Goal: Task Accomplishment & Management: Use online tool/utility

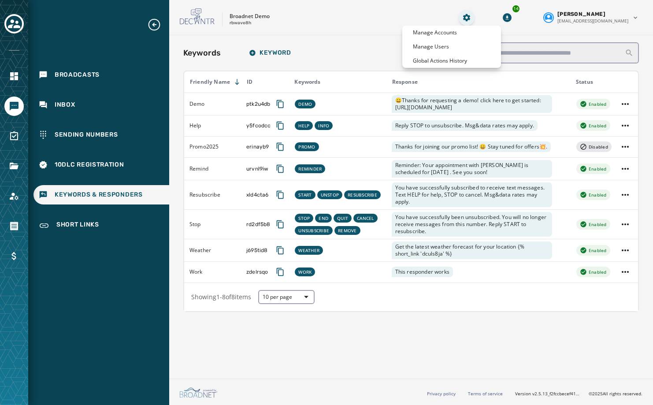
click at [496, 17] on html "Broadcasts Inbox Sending Numbers 10DLC Registration Keywords & Responders Short…" at bounding box center [326, 202] width 653 height 405
click at [468, 59] on div "Global Actions History" at bounding box center [452, 61] width 99 height 14
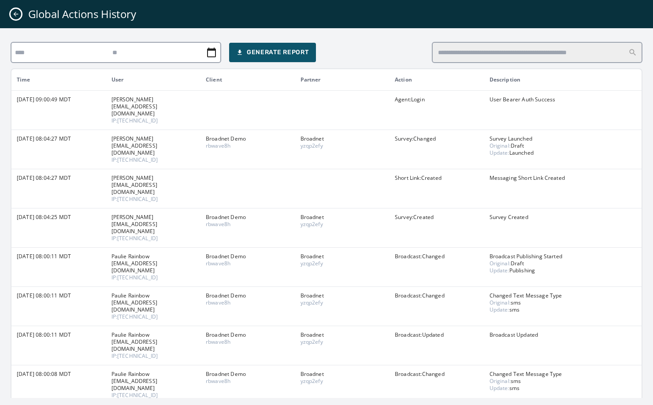
scroll to position [69, 0]
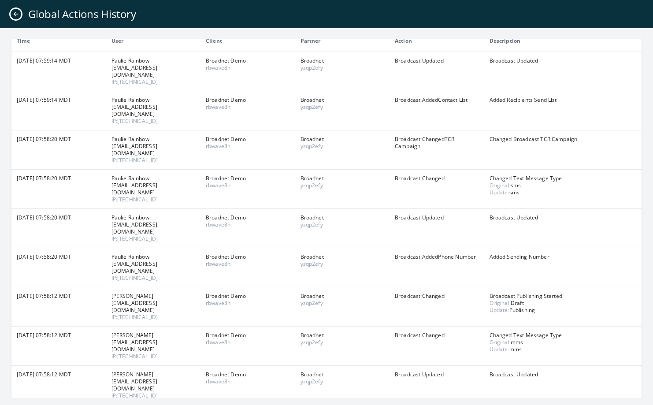
scroll to position [69, 0]
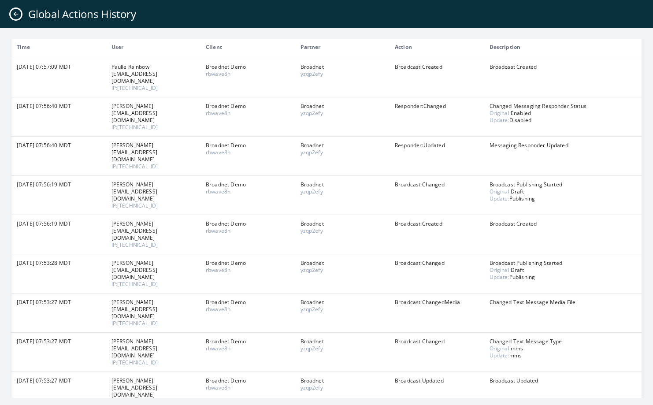
scroll to position [69, 0]
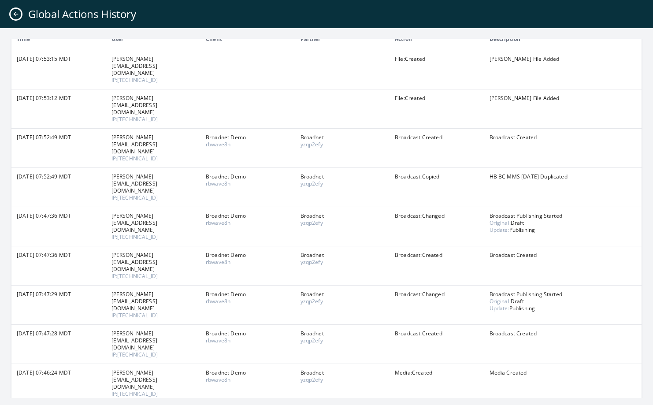
scroll to position [69, 0]
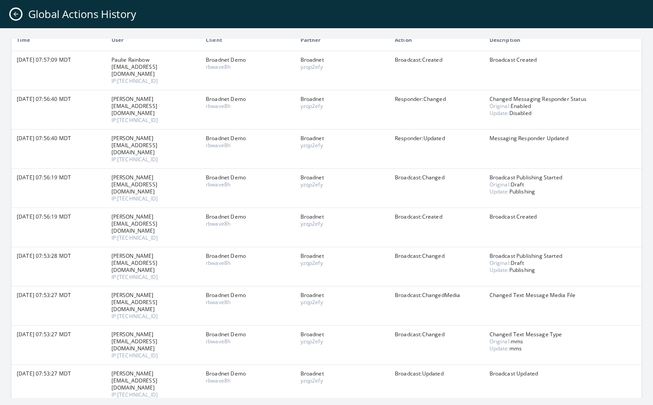
scroll to position [69, 0]
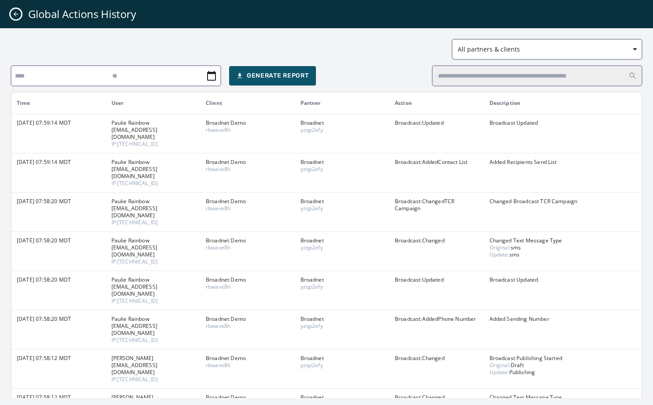
click at [501, 198] on p "Changed Broadcast TCR Campaign" at bounding box center [563, 201] width 147 height 7
click at [11, 14] on button "Close admin drawer" at bounding box center [16, 14] width 11 height 11
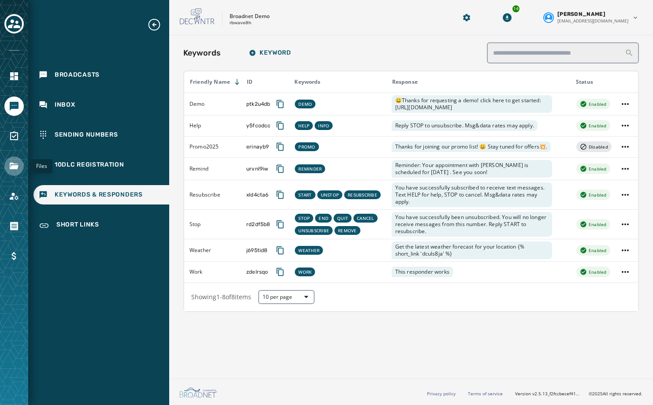
click at [14, 160] on link "Navigate to Files" at bounding box center [13, 166] width 19 height 19
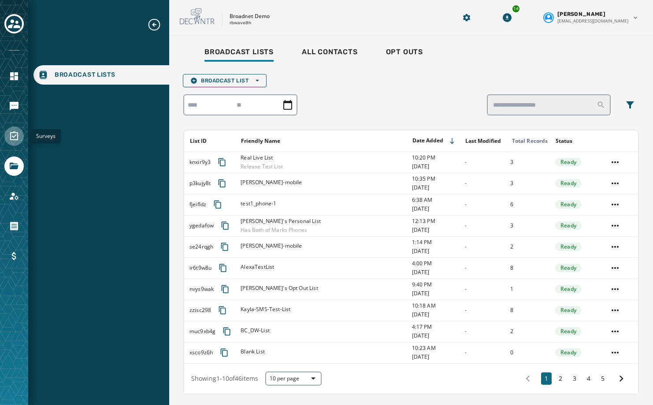
click at [18, 141] on icon "Navigate to Surveys" at bounding box center [14, 136] width 11 height 11
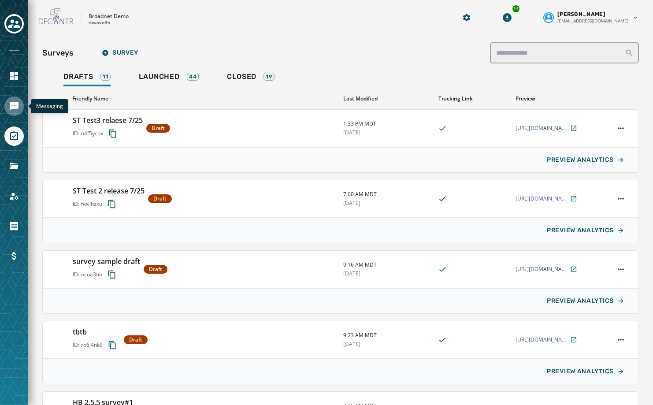
click at [18, 108] on icon "Navigate to Messaging" at bounding box center [14, 106] width 9 height 9
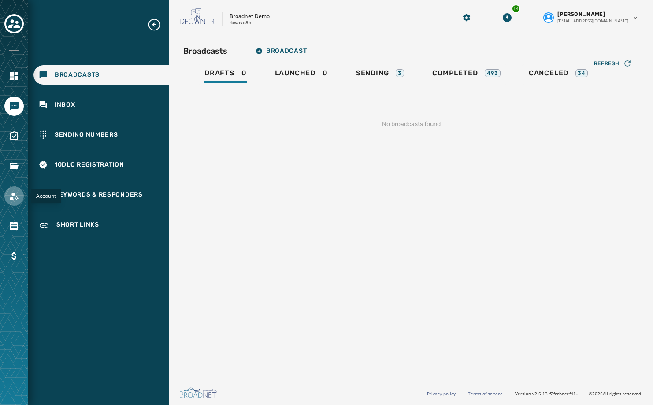
click at [14, 193] on icon "Navigate to Account" at bounding box center [14, 196] width 11 height 11
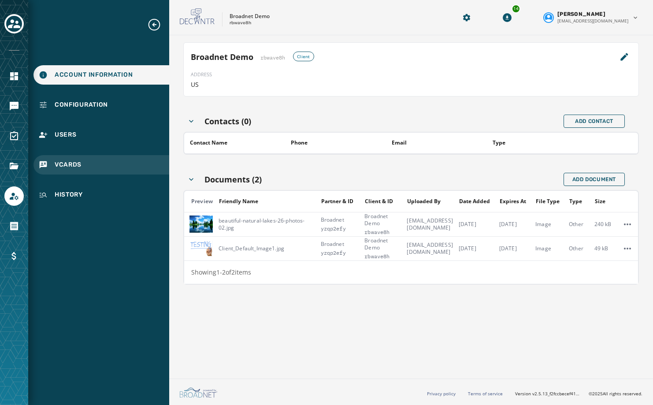
click at [65, 165] on span "vCards" at bounding box center [68, 164] width 27 height 9
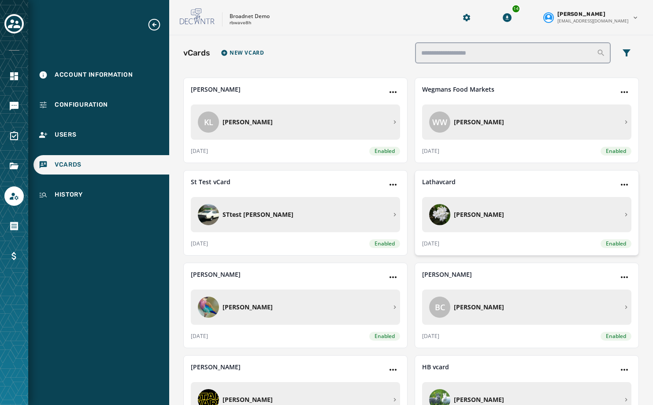
click at [522, 222] on div "[PERSON_NAME]" at bounding box center [524, 214] width 190 height 21
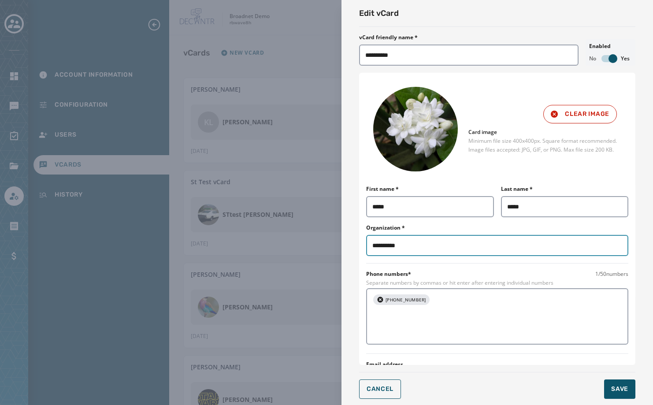
click at [425, 249] on input "**********" at bounding box center [497, 245] width 262 height 21
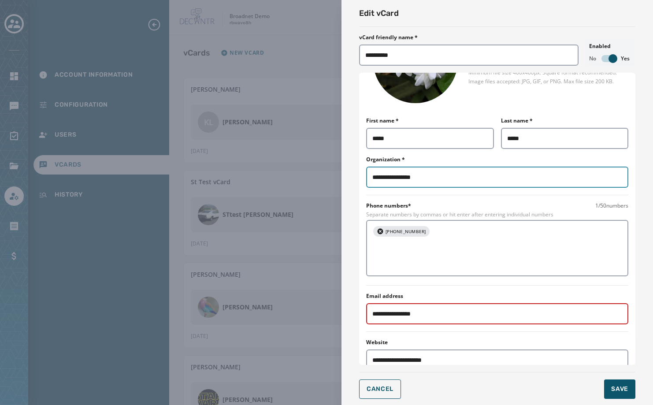
scroll to position [132, 0]
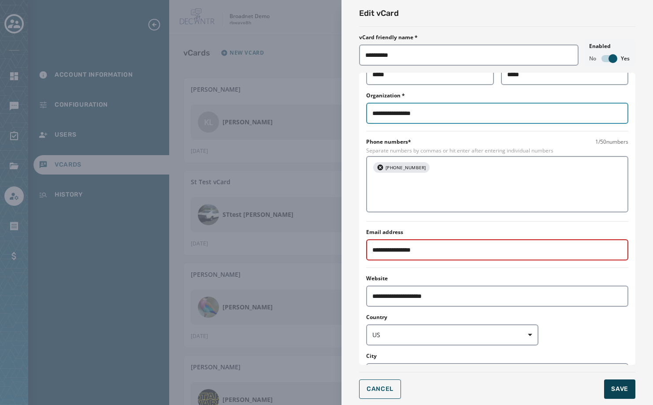
type input "**********"
click at [608, 387] on button "Save" at bounding box center [619, 389] width 31 height 19
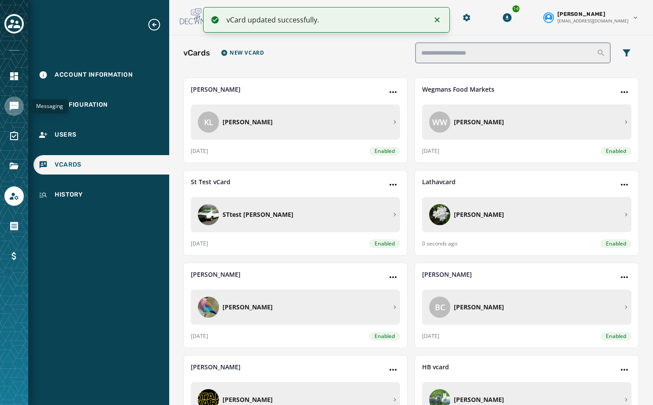
click at [7, 106] on link "Navigate to Messaging" at bounding box center [13, 106] width 19 height 19
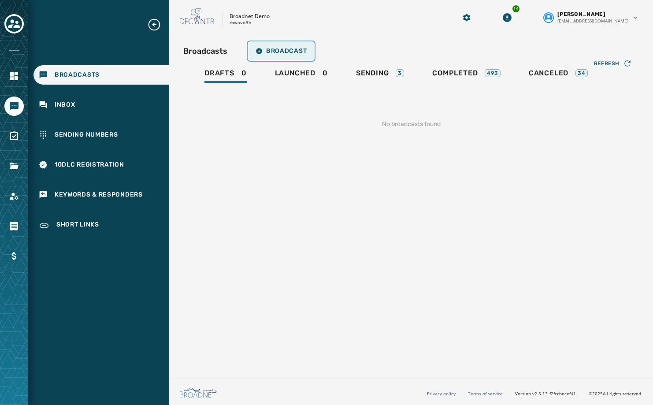
click at [293, 51] on span "Broadcast" at bounding box center [281, 51] width 51 height 7
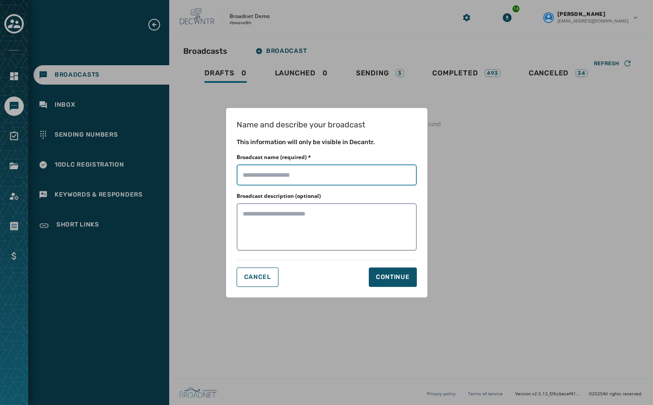
click at [322, 166] on input "Broadcast name (required) *" at bounding box center [327, 174] width 180 height 21
type input "*********"
click at [380, 273] on div "Continue" at bounding box center [393, 277] width 34 height 9
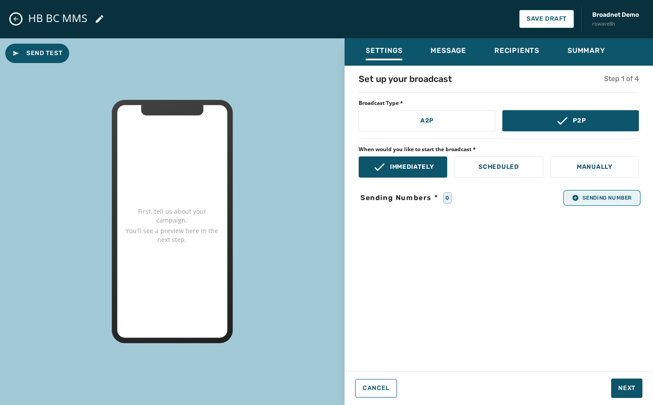
click at [577, 200] on icon "button" at bounding box center [575, 197] width 7 height 7
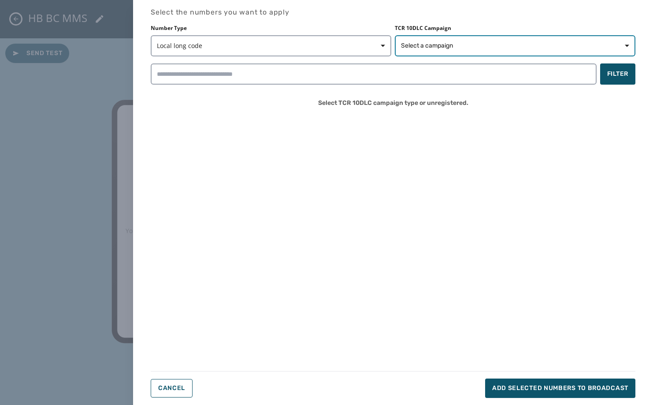
click at [458, 39] on button "Select a campaign" at bounding box center [515, 45] width 241 height 21
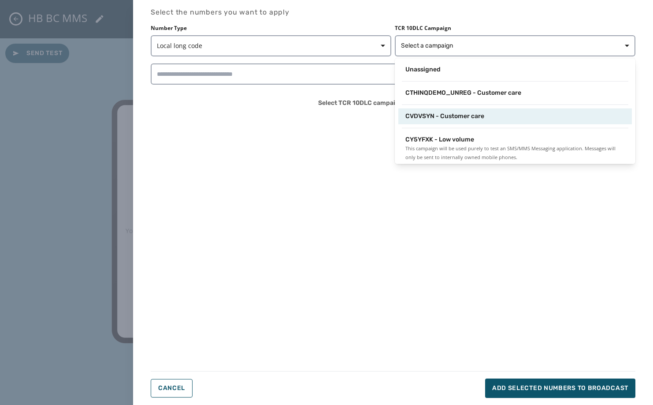
click at [441, 121] on div "CVDVSYN - Customer care" at bounding box center [516, 116] width 234 height 16
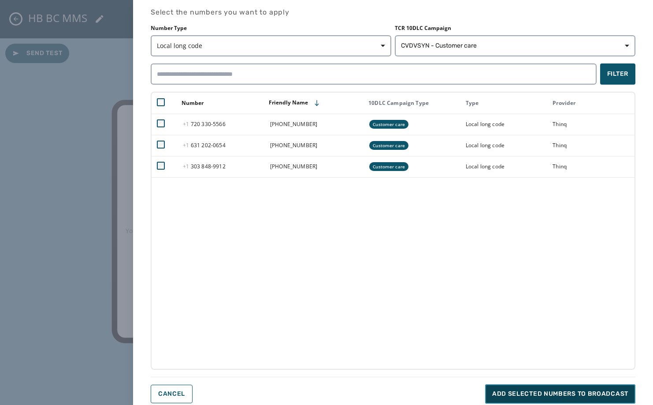
click at [511, 390] on span "Add selected numbers to broadcast" at bounding box center [560, 394] width 136 height 9
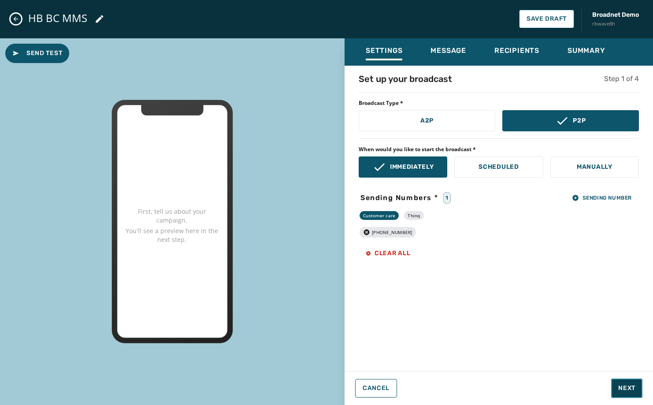
click at [638, 392] on button "Next" at bounding box center [627, 388] width 31 height 19
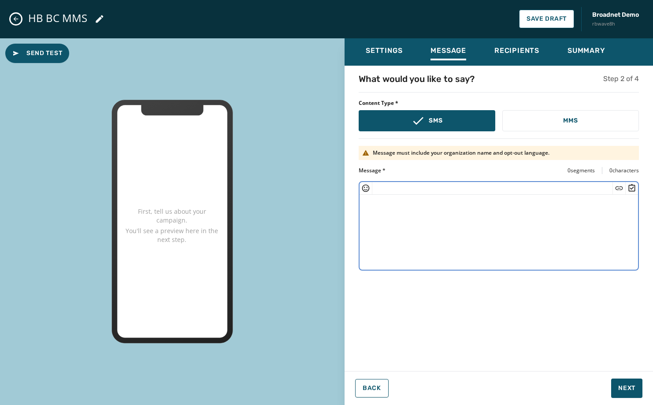
click at [517, 219] on textarea at bounding box center [499, 231] width 279 height 72
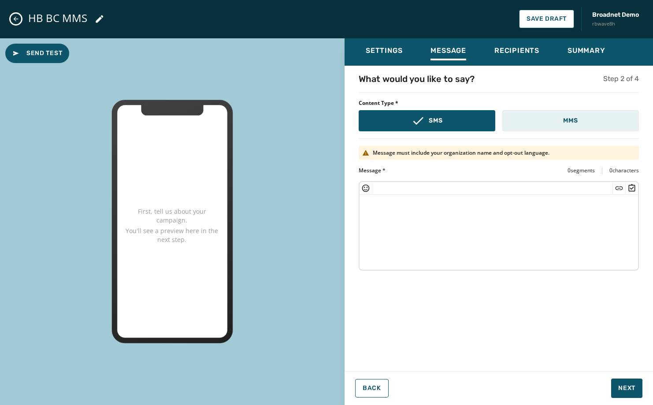
click at [545, 127] on button "MMS" at bounding box center [571, 120] width 137 height 21
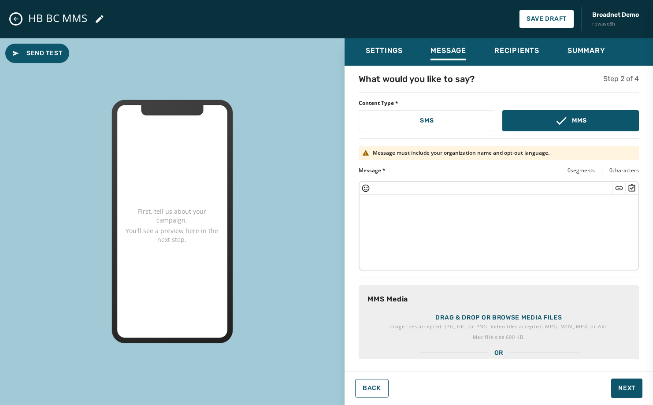
click at [16, 15] on button "Close admin drawer" at bounding box center [16, 19] width 11 height 11
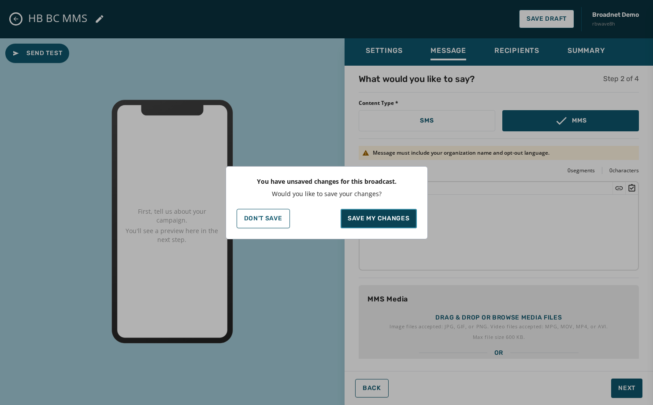
click at [381, 220] on p "Save my changes" at bounding box center [379, 218] width 62 height 9
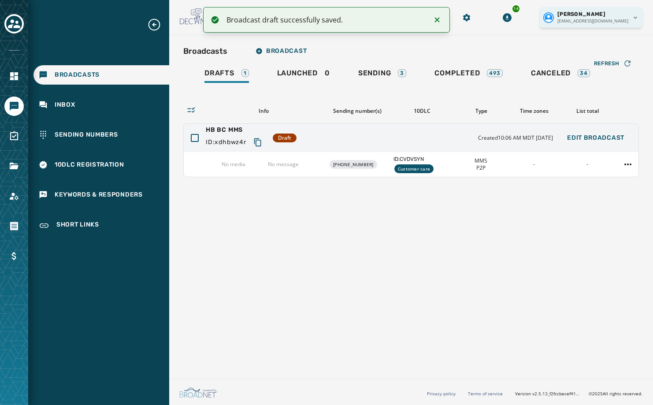
click at [631, 22] on html "Broadcast draft successfully saved. Broadcasts Inbox Sending Numbers 10DLC Regi…" at bounding box center [326, 202] width 653 height 405
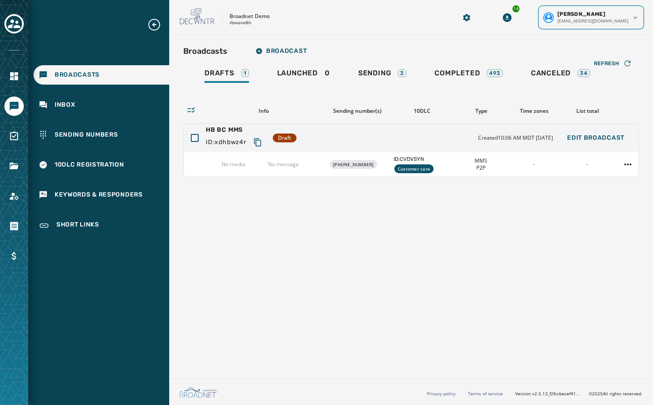
click at [275, 55] on html "Broadcasts Inbox Sending Numbers 10DLC Registration Keywords & Responders Short…" at bounding box center [326, 202] width 653 height 405
click at [289, 53] on span "Broadcast" at bounding box center [281, 51] width 51 height 7
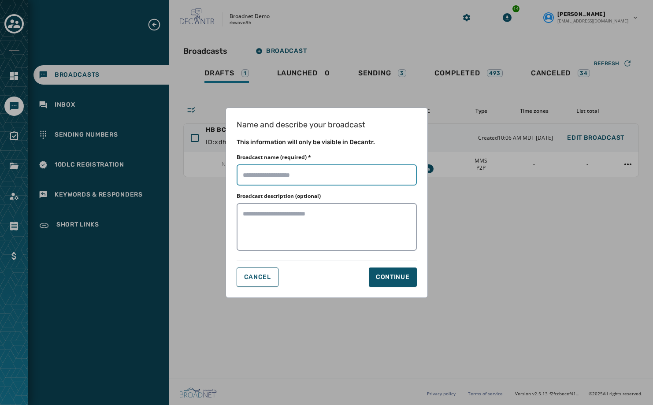
click at [313, 169] on input "Broadcast name (required) *" at bounding box center [327, 174] width 180 height 21
type input "**********"
click at [402, 277] on div "Continue" at bounding box center [393, 277] width 34 height 9
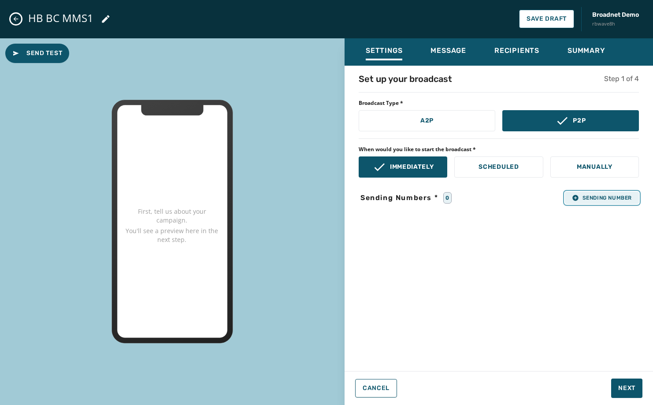
click at [597, 194] on span "Sending Number" at bounding box center [602, 197] width 60 height 7
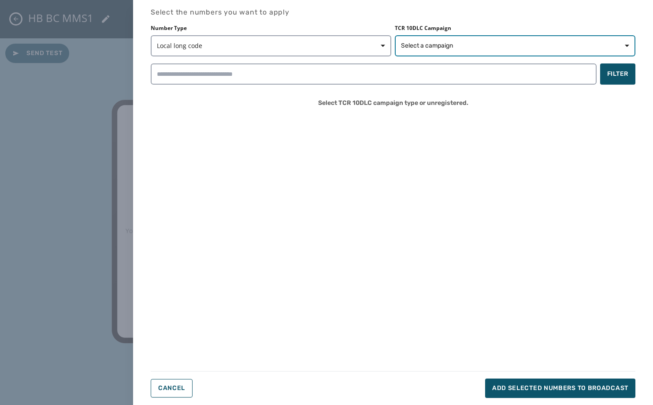
click at [417, 42] on span "Select a campaign" at bounding box center [427, 45] width 52 height 9
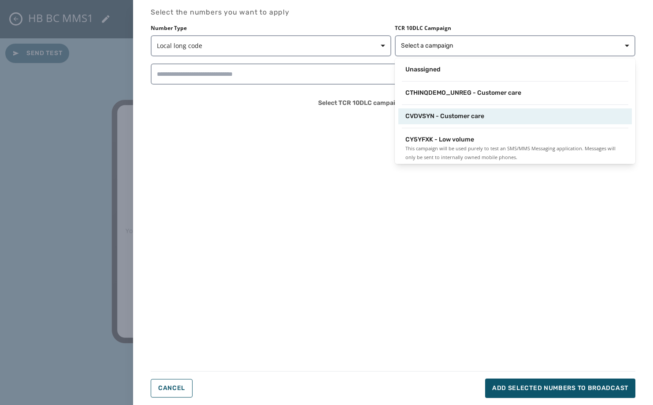
click at [431, 118] on span "CVDVSYN - Customer care" at bounding box center [445, 116] width 79 height 9
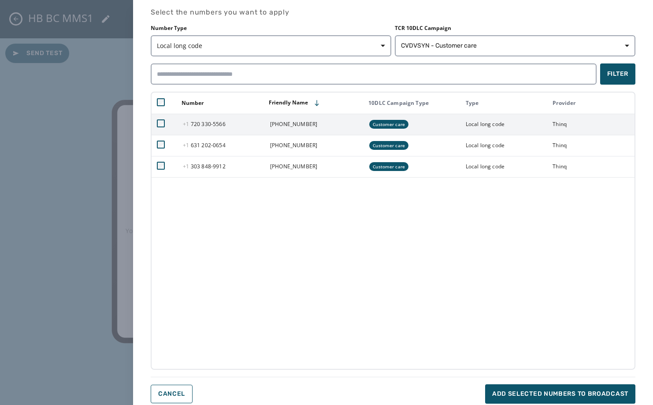
click at [185, 126] on span "+1" at bounding box center [187, 123] width 8 height 7
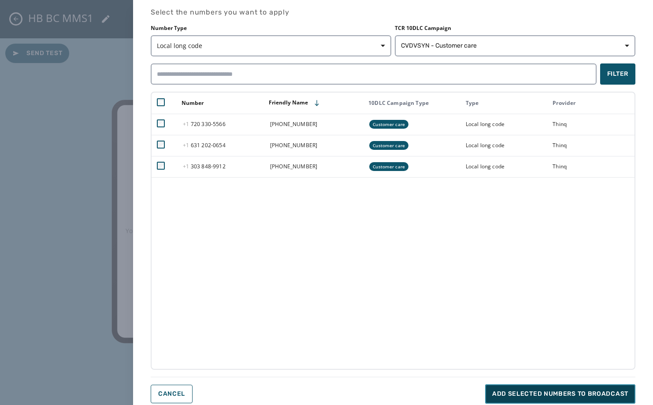
click at [561, 389] on button "Add selected numbers to broadcast" at bounding box center [560, 393] width 150 height 19
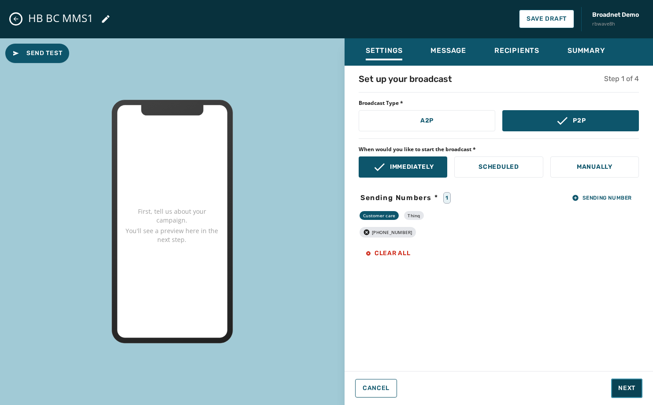
click at [621, 392] on span "Next" at bounding box center [627, 388] width 17 height 9
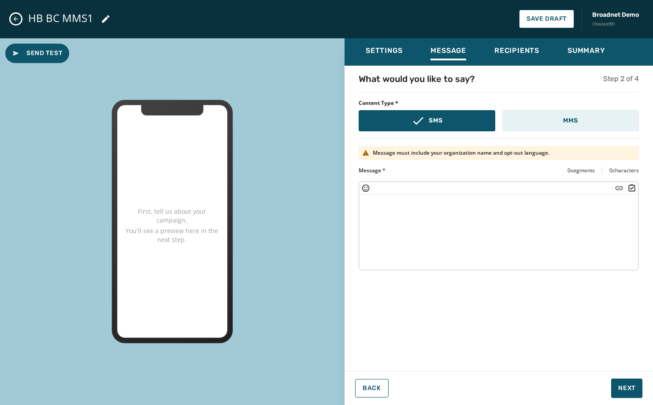
click at [570, 126] on button "MMS" at bounding box center [571, 120] width 137 height 21
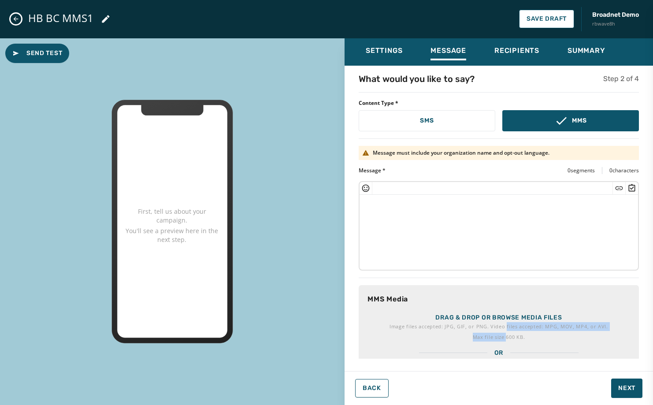
drag, startPoint x: 504, startPoint y: 323, endPoint x: 504, endPoint y: 333, distance: 10.2
click at [504, 333] on div "Image files accepted: JPG, GIF, or PNG. Video files accepted: MPG, MOV, MP4, or…" at bounding box center [499, 331] width 219 height 19
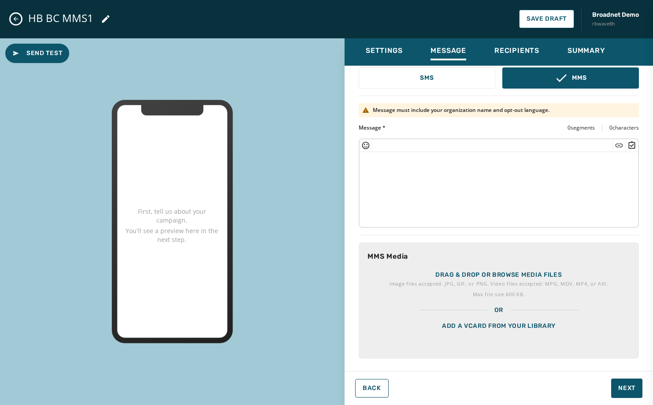
click at [502, 327] on div "Add a vCard from your library" at bounding box center [499, 337] width 280 height 44
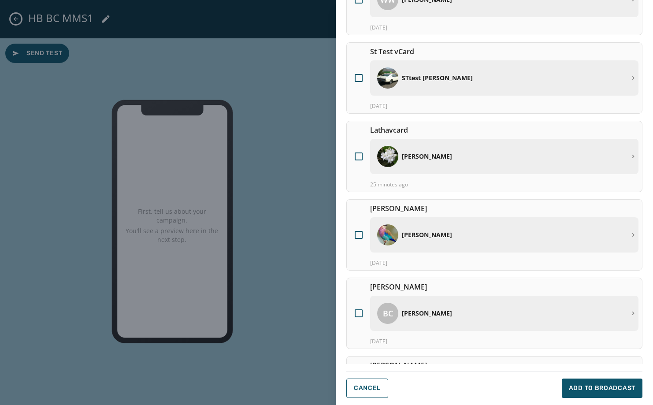
scroll to position [176, 0]
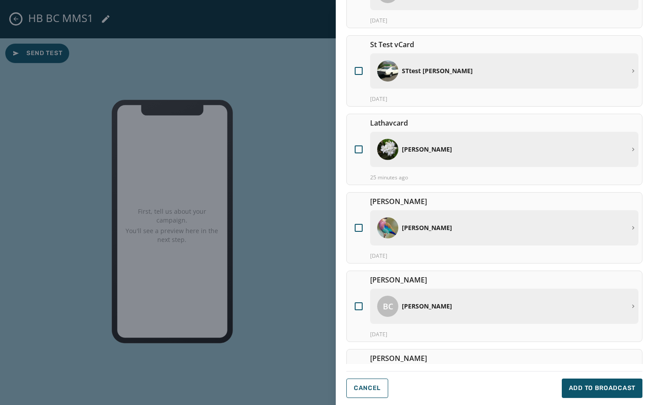
click at [451, 140] on div "[PERSON_NAME]" at bounding box center [501, 149] width 249 height 21
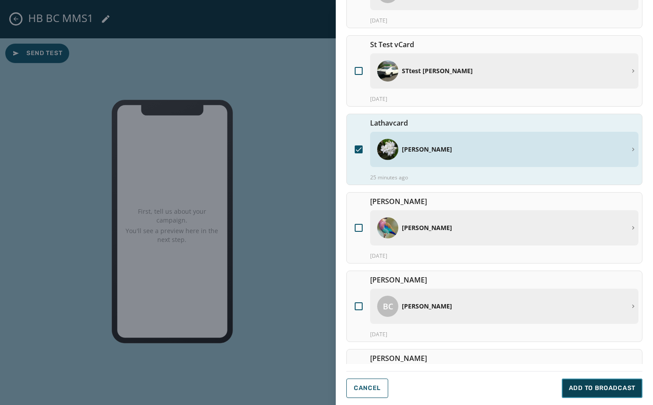
click at [612, 388] on span "Add to Broadcast" at bounding box center [602, 388] width 67 height 9
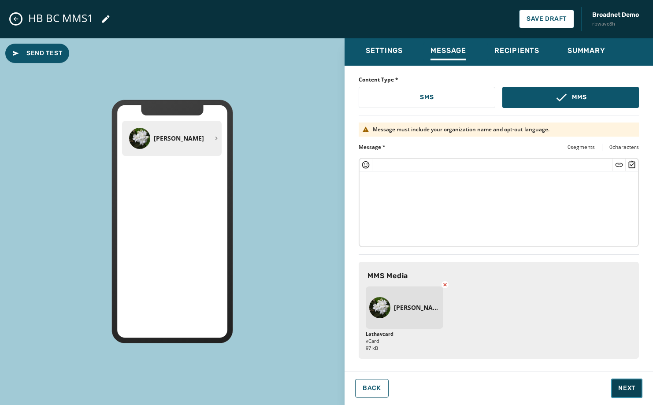
click at [627, 388] on span "Next" at bounding box center [627, 388] width 17 height 9
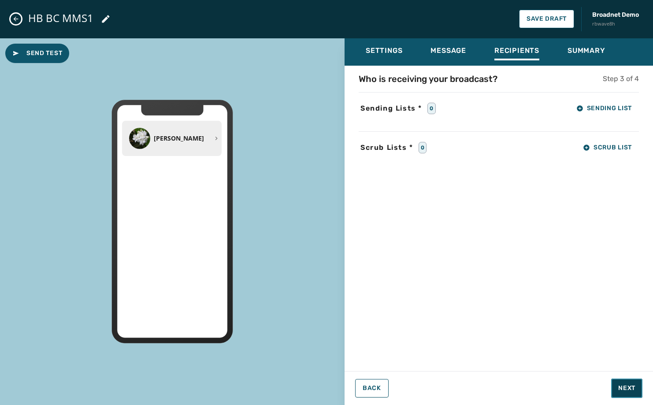
scroll to position [0, 0]
click at [611, 108] on span "Sending List" at bounding box center [605, 108] width 56 height 7
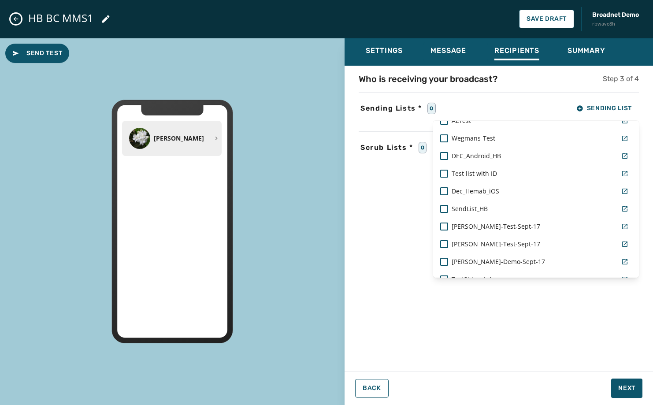
scroll to position [572, 0]
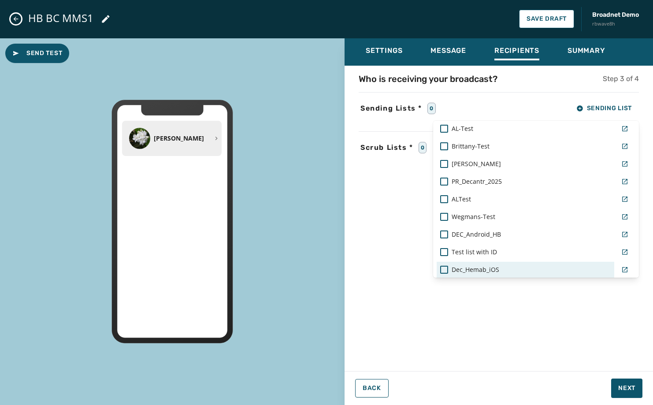
click at [498, 265] on div "Dec_Hemab_iOS" at bounding box center [526, 270] width 178 height 16
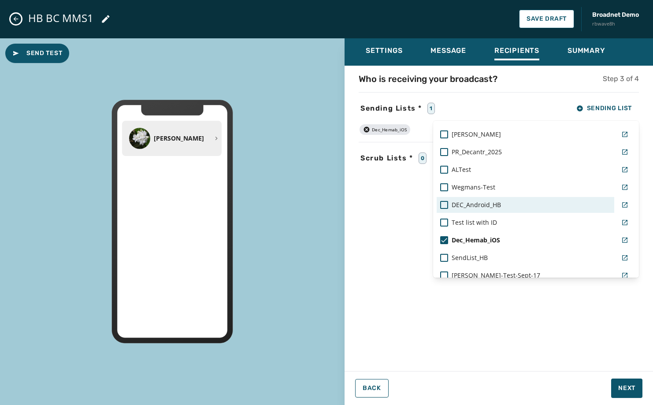
scroll to position [616, 0]
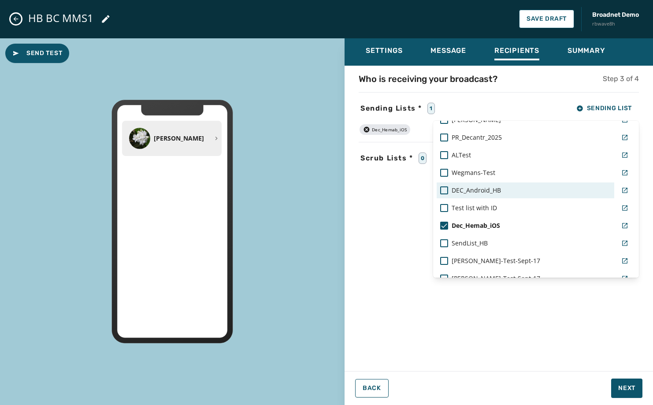
click at [507, 196] on div "DEC_Android_HB" at bounding box center [526, 191] width 178 height 16
click at [628, 393] on div "Settings Message Recipients Summary Who is receiving your broadcast? Step 3 of …" at bounding box center [499, 218] width 309 height 360
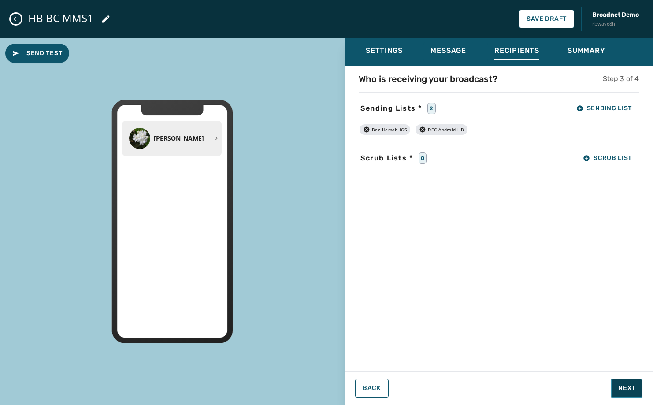
click at [628, 393] on button "Next" at bounding box center [627, 388] width 31 height 19
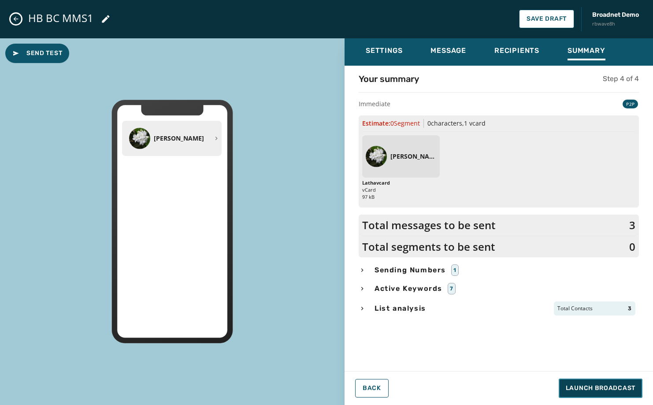
click at [628, 392] on span "Launch Broadcast" at bounding box center [601, 388] width 70 height 9
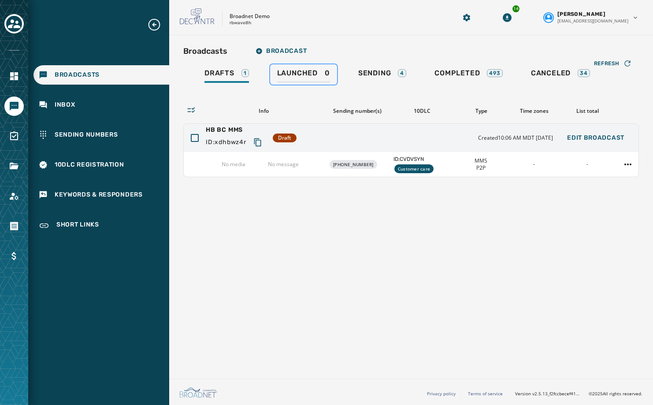
click at [293, 69] on span "Launched" at bounding box center [297, 73] width 41 height 9
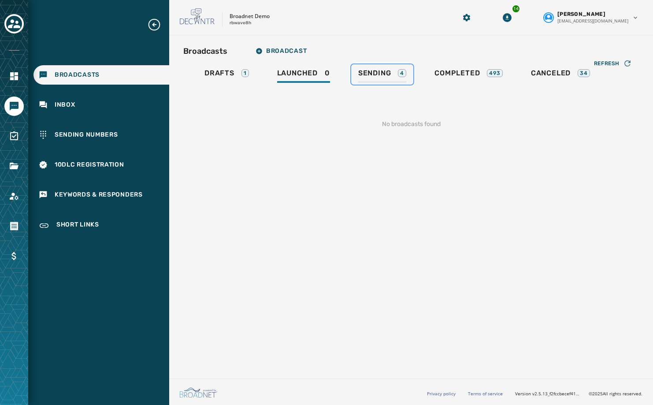
click at [370, 70] on span "Sending" at bounding box center [374, 73] width 33 height 9
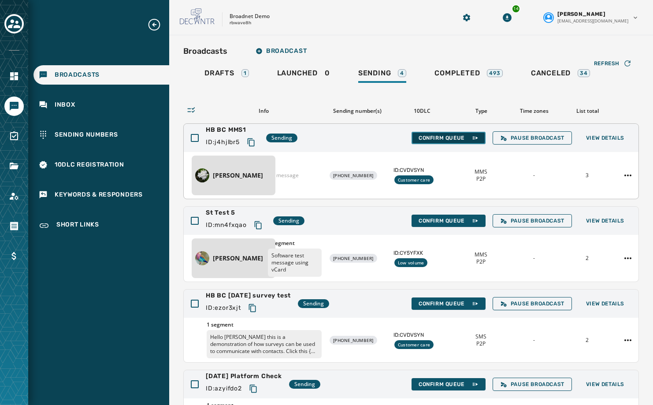
click at [453, 137] on span "Confirm Queue" at bounding box center [449, 137] width 60 height 7
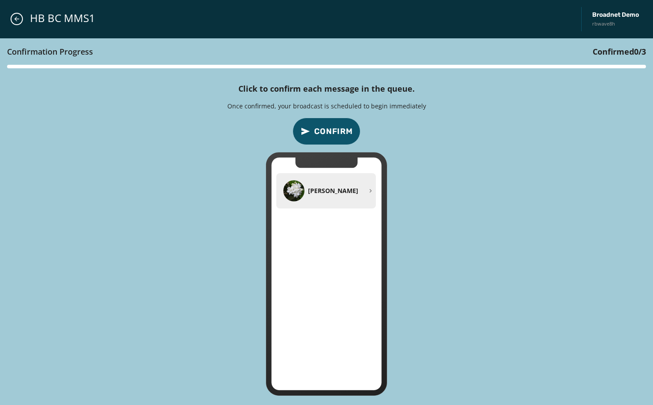
click at [349, 138] on button "Confirm" at bounding box center [327, 131] width 68 height 27
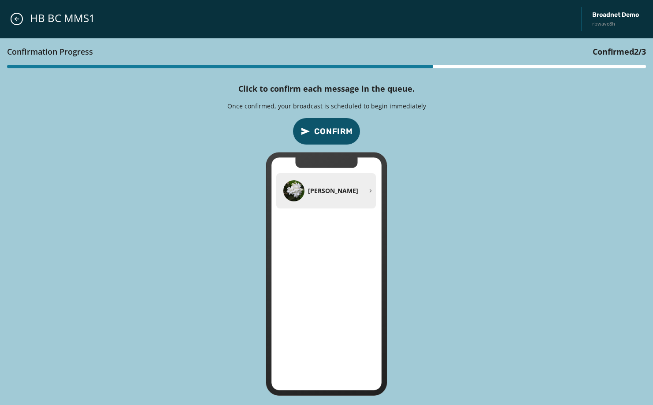
click at [349, 138] on button "Confirm" at bounding box center [327, 131] width 68 height 27
click at [20, 15] on button "Close admin drawer" at bounding box center [17, 19] width 12 height 12
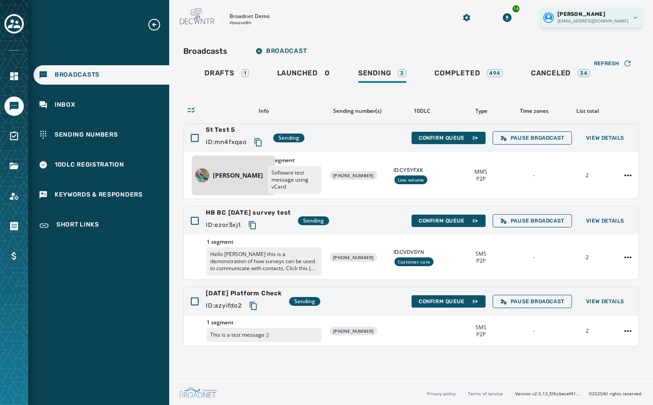
click at [638, 20] on html "Broadcasts Inbox Sending Numbers 10DLC Registration Keywords & Responders Short…" at bounding box center [326, 202] width 653 height 405
click at [564, 35] on p "Logout" at bounding box center [563, 34] width 17 height 7
